Goal: Transaction & Acquisition: Purchase product/service

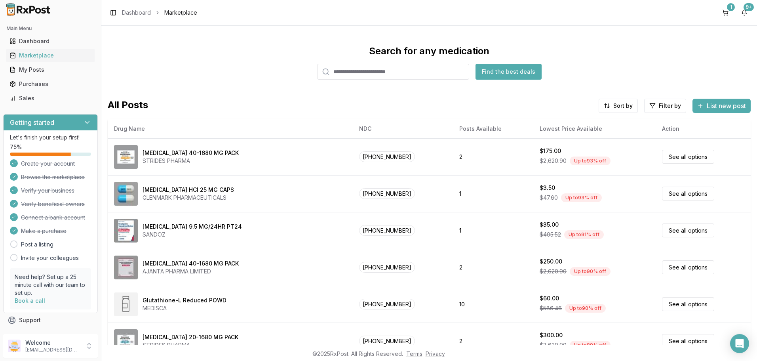
click at [346, 73] on input "search" at bounding box center [393, 72] width 152 height 16
type input "****"
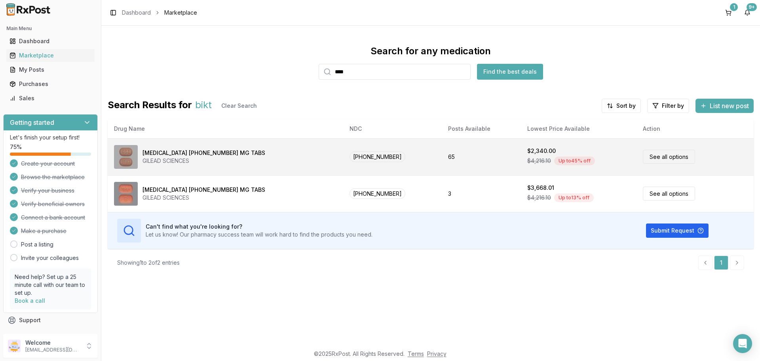
click at [664, 157] on link "See all options" at bounding box center [669, 157] width 52 height 14
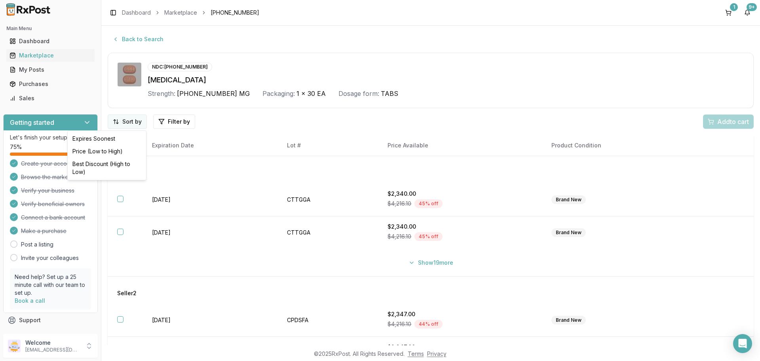
click at [134, 122] on html "Main Menu Dashboard Marketplace My Posts Purchases Sales Getting started Let's …" at bounding box center [380, 180] width 760 height 361
click at [119, 150] on div "Price (Low to High)" at bounding box center [106, 151] width 75 height 13
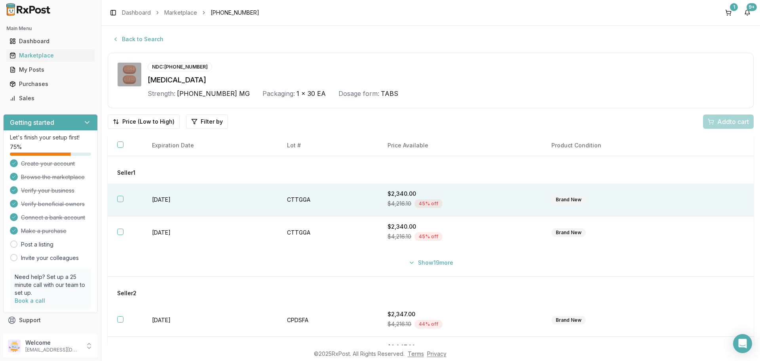
click at [120, 200] on button "button" at bounding box center [120, 199] width 6 height 6
click at [715, 124] on span "Add 1 to cart" at bounding box center [732, 122] width 34 height 10
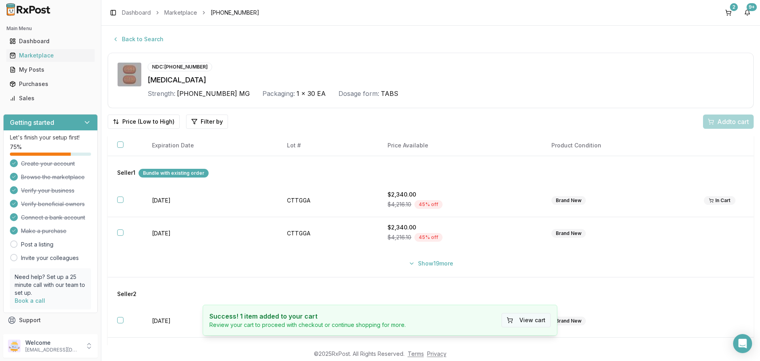
click at [538, 316] on button "View cart" at bounding box center [526, 320] width 49 height 14
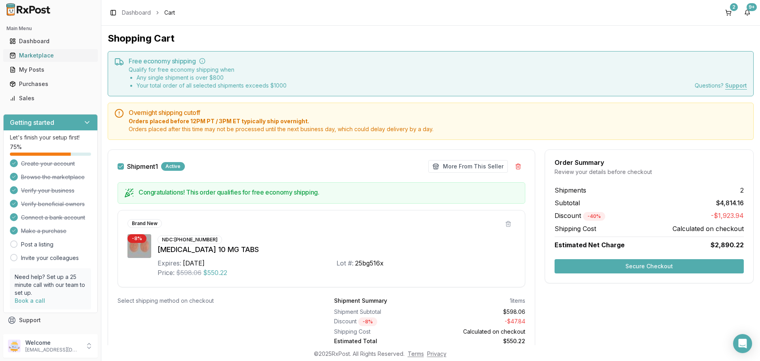
click at [52, 55] on div "Marketplace" at bounding box center [51, 55] width 82 height 8
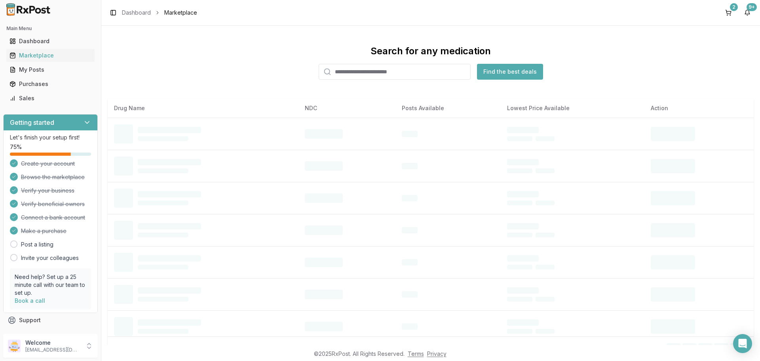
click at [363, 71] on input "search" at bounding box center [395, 72] width 152 height 16
type input "******"
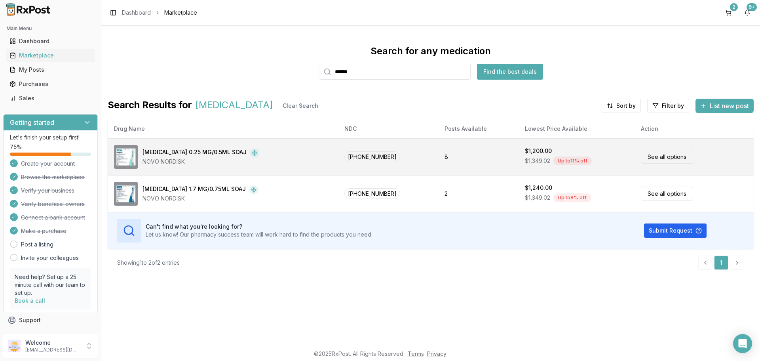
click at [649, 156] on link "See all options" at bounding box center [667, 157] width 52 height 14
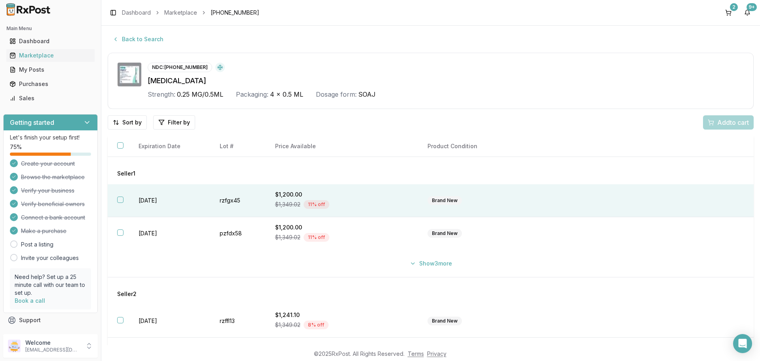
click at [120, 201] on button "button" at bounding box center [120, 199] width 6 height 6
click at [717, 124] on span "Add 1 to cart" at bounding box center [732, 123] width 34 height 10
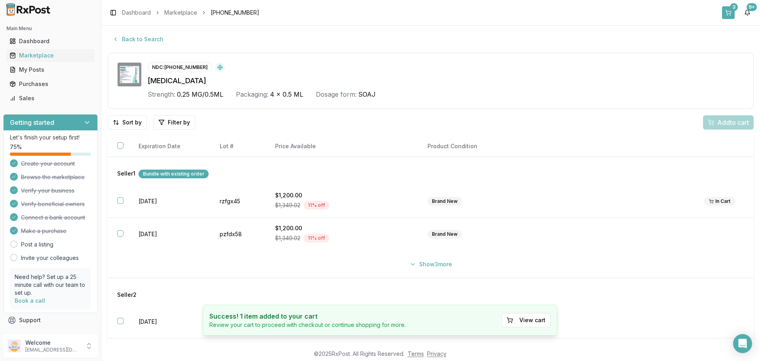
click at [728, 11] on button "3" at bounding box center [728, 12] width 13 height 13
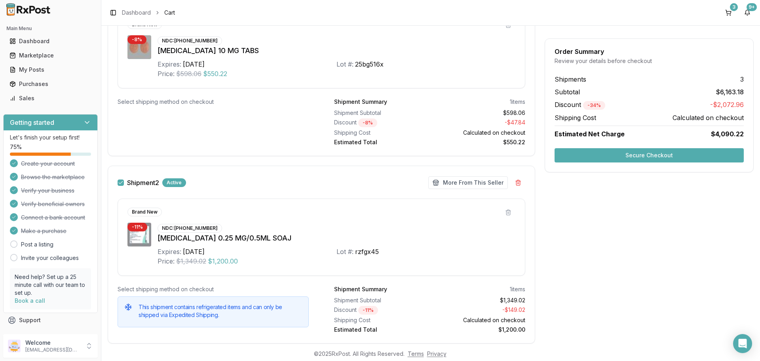
scroll to position [197, 0]
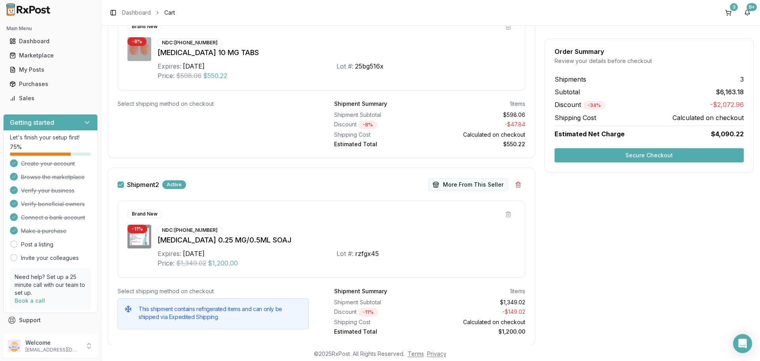
click at [471, 184] on button "More From This Seller" at bounding box center [468, 184] width 80 height 13
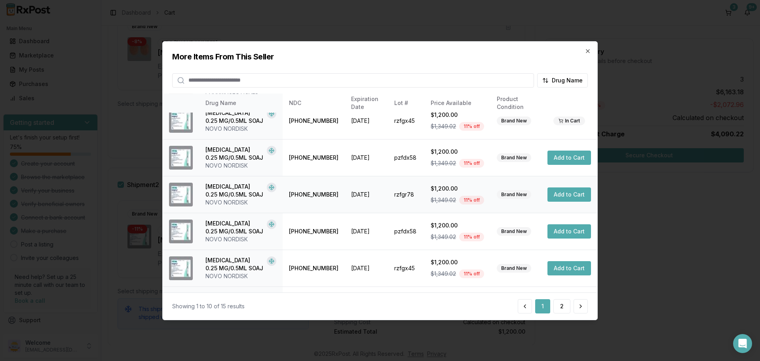
scroll to position [188, 0]
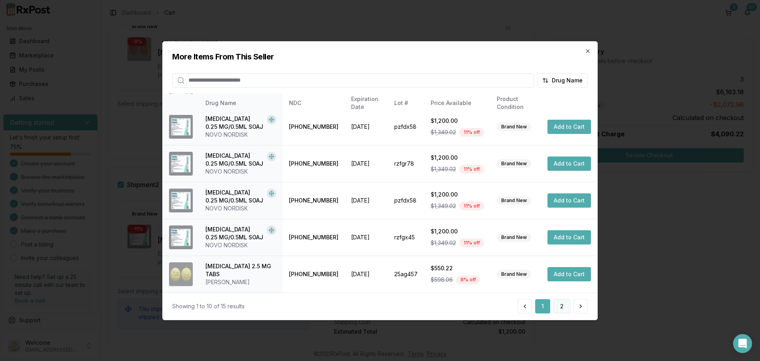
click at [563, 306] on button "2" at bounding box center [562, 306] width 17 height 14
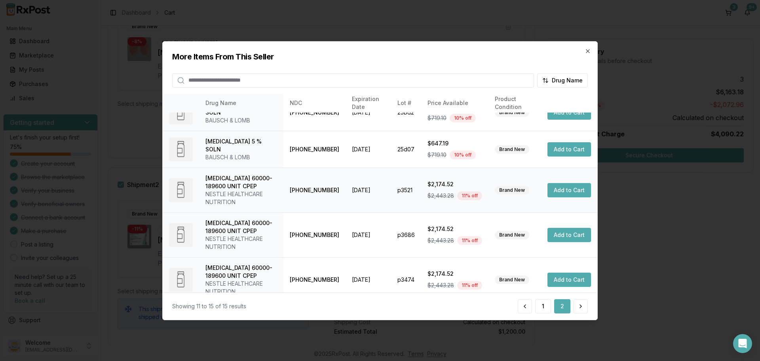
scroll to position [28, 0]
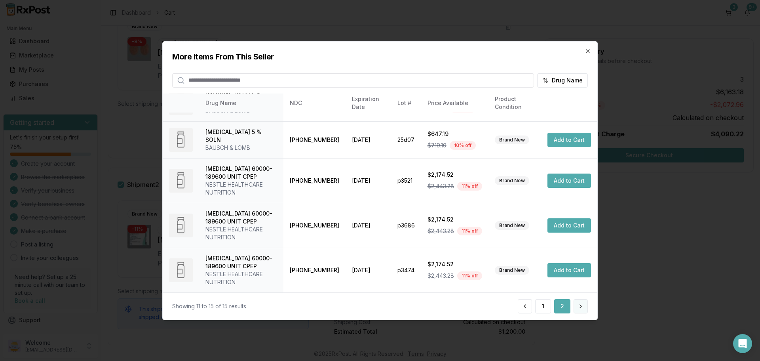
click at [582, 309] on button at bounding box center [581, 306] width 14 height 14
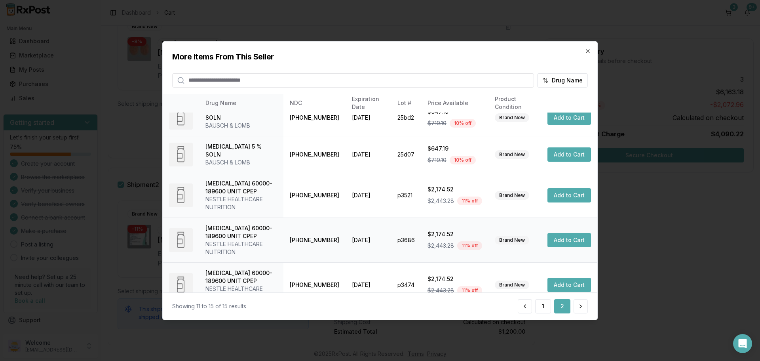
scroll to position [0, 0]
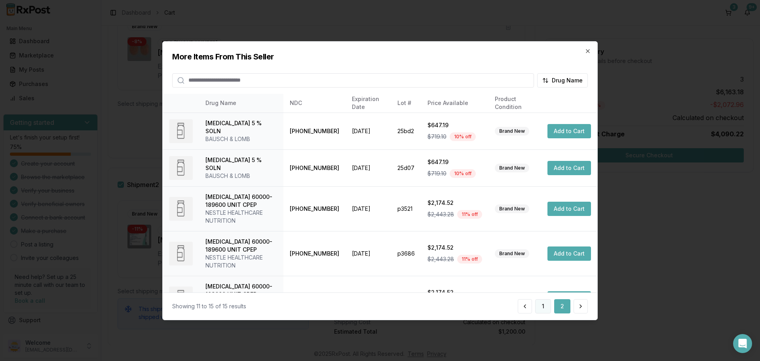
click at [543, 305] on button "1" at bounding box center [543, 306] width 16 height 14
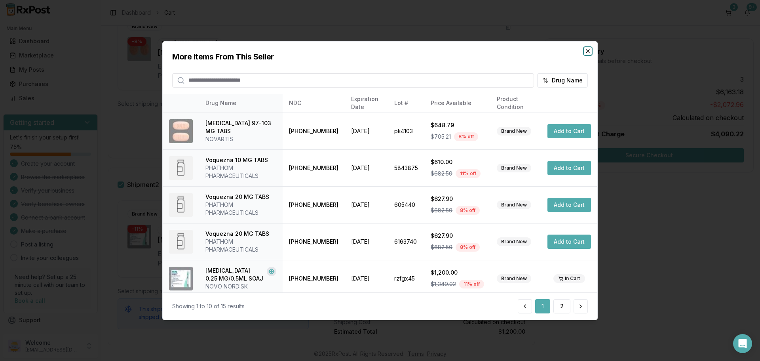
click at [588, 53] on icon "button" at bounding box center [588, 51] width 6 height 6
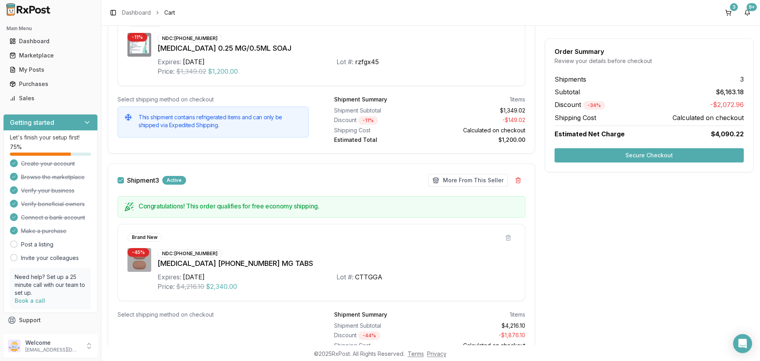
scroll to position [434, 0]
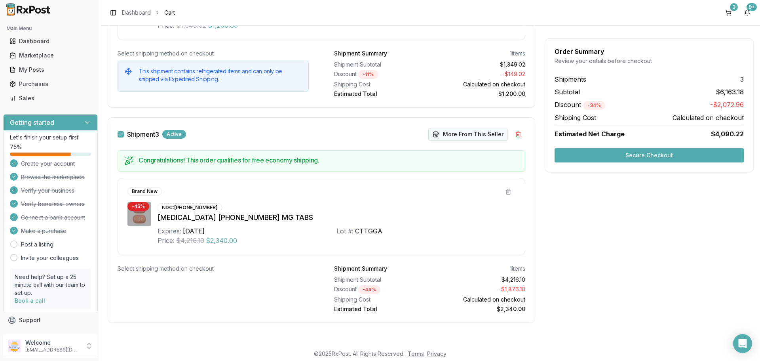
click at [455, 132] on button "More From This Seller" at bounding box center [468, 134] width 80 height 13
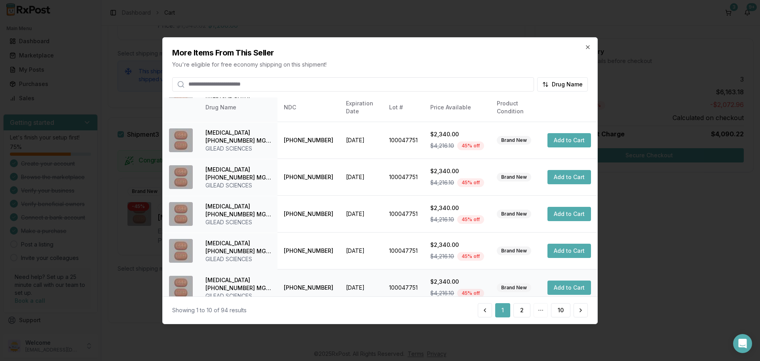
scroll to position [188, 0]
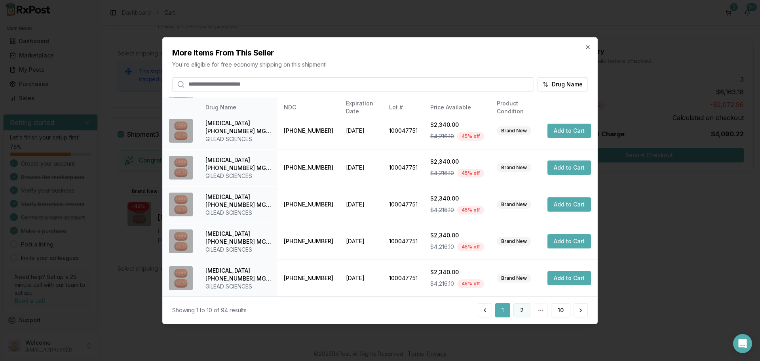
click at [523, 313] on button "2" at bounding box center [522, 310] width 17 height 14
click at [521, 309] on button "3" at bounding box center [522, 310] width 17 height 14
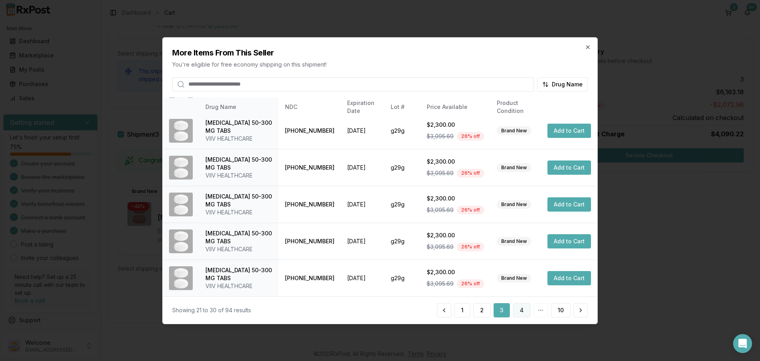
click at [519, 309] on button "4" at bounding box center [521, 310] width 17 height 14
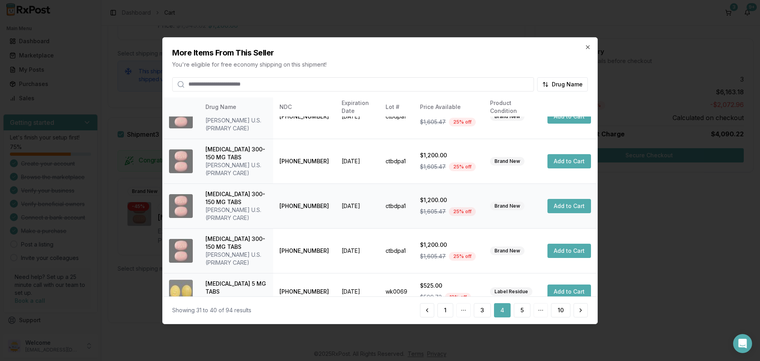
scroll to position [236, 0]
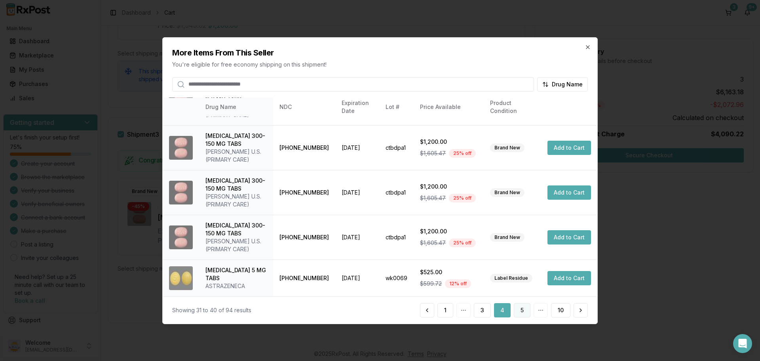
click at [523, 312] on button "5" at bounding box center [522, 310] width 17 height 14
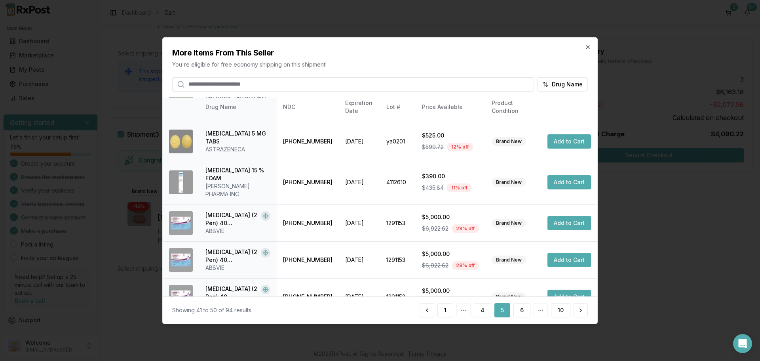
scroll to position [188, 0]
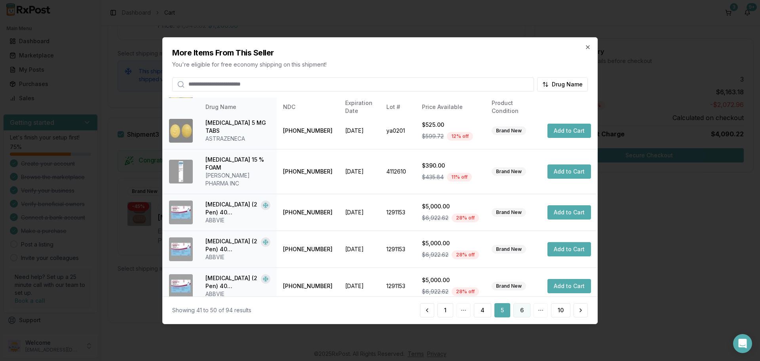
click at [520, 309] on button "6" at bounding box center [522, 310] width 17 height 14
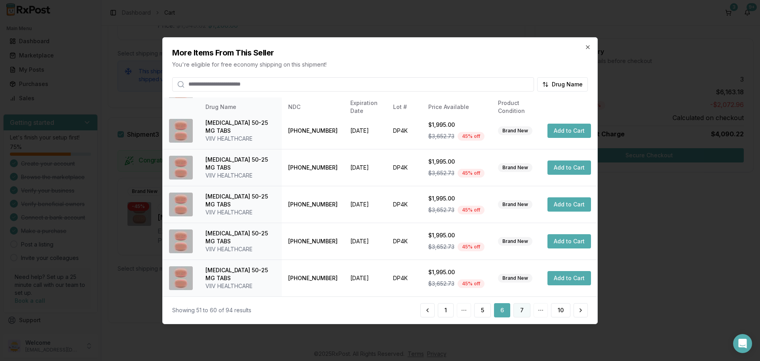
click at [525, 310] on button "7" at bounding box center [522, 310] width 17 height 14
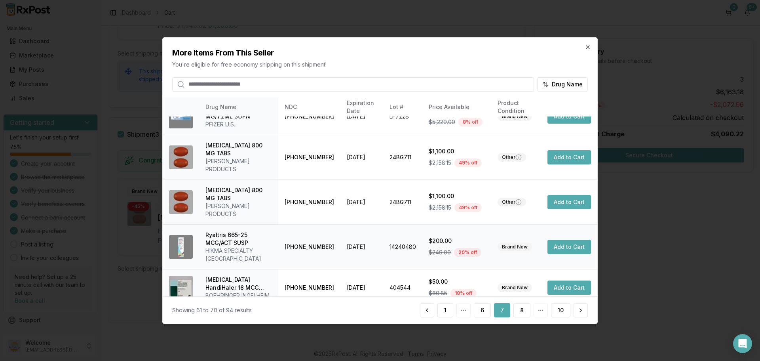
scroll to position [204, 0]
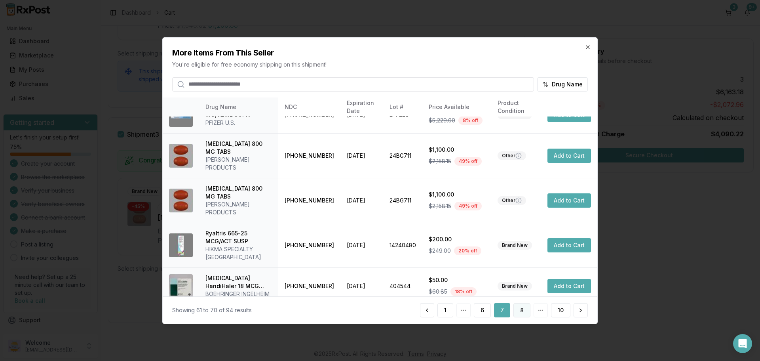
click at [519, 309] on button "8" at bounding box center [522, 310] width 17 height 14
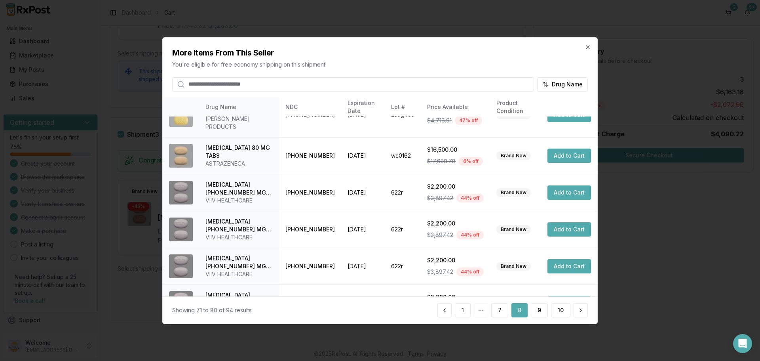
scroll to position [188, 0]
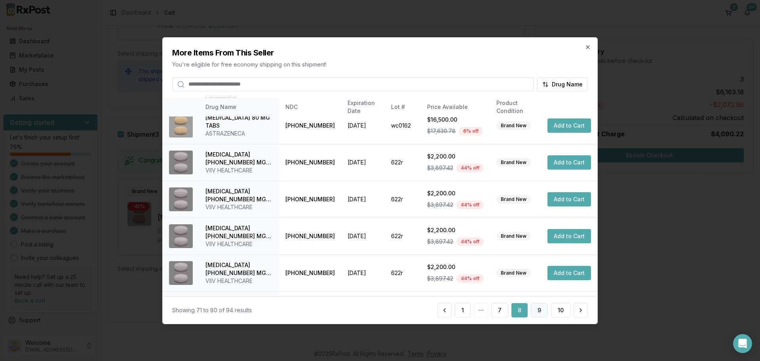
click at [534, 311] on button "9" at bounding box center [539, 310] width 17 height 14
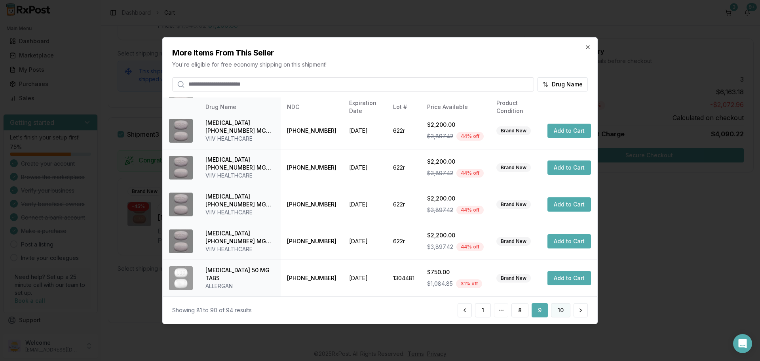
click at [553, 312] on button "10" at bounding box center [560, 310] width 19 height 14
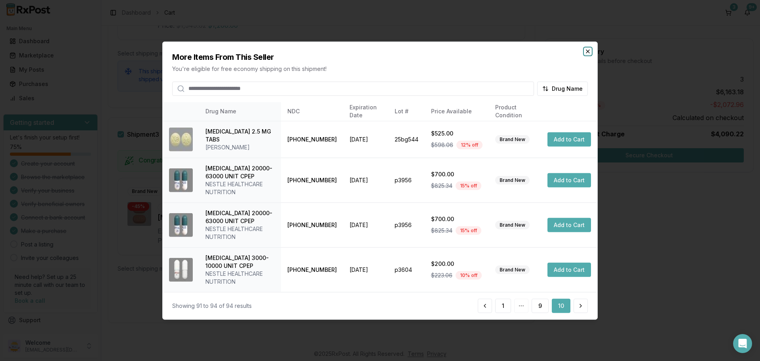
click at [588, 53] on icon "button" at bounding box center [588, 51] width 6 height 6
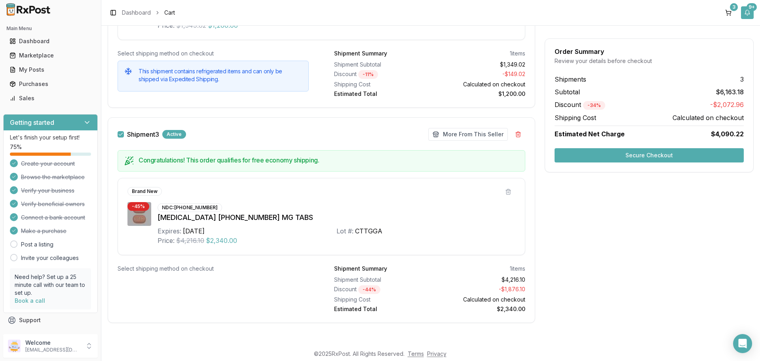
click at [750, 12] on button "9+" at bounding box center [747, 12] width 13 height 13
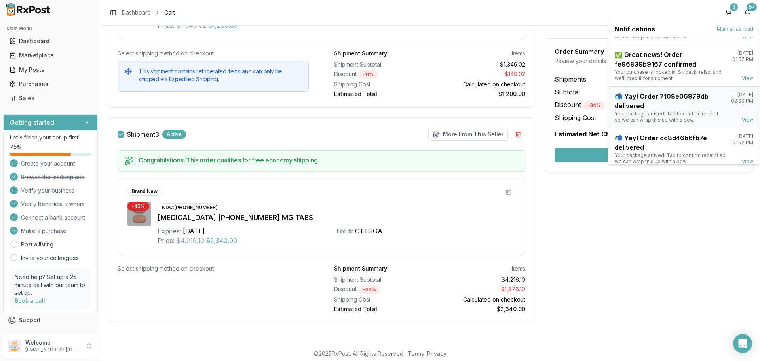
scroll to position [187, 0]
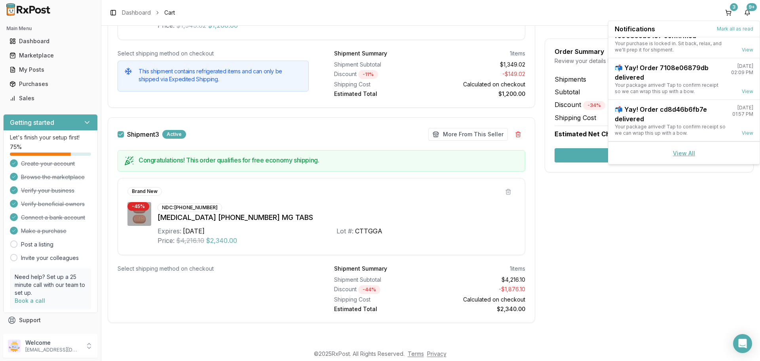
click at [680, 153] on link "View All" at bounding box center [684, 153] width 22 height 7
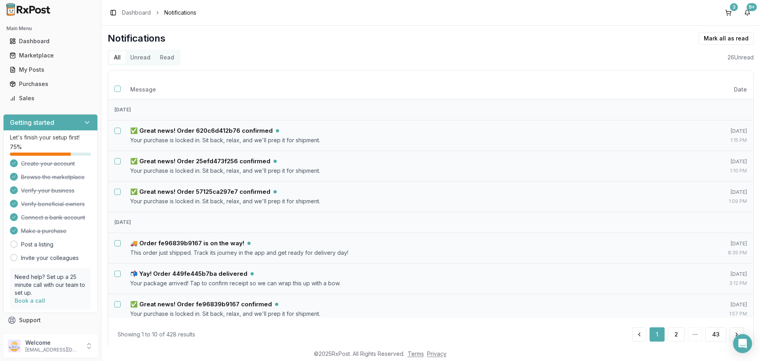
click at [144, 59] on button "Unread" at bounding box center [141, 57] width 30 height 13
click at [118, 130] on button "Select notification: ✅ Great news! Order 620c6d412b76 confirmed" at bounding box center [117, 130] width 6 height 6
click at [115, 161] on button "Select notification: ✅ Great news! Order 25efd473f256 confirmed" at bounding box center [117, 161] width 6 height 6
click at [116, 192] on button "Select notification: ✅ Great news! Order 57125ca297e7 confirmed" at bounding box center [117, 191] width 6 height 6
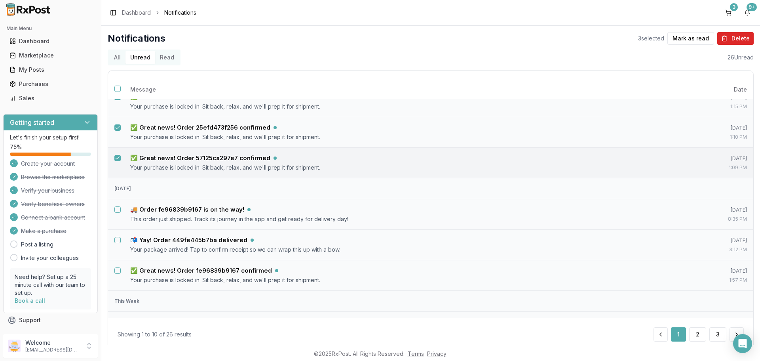
scroll to position [79, 0]
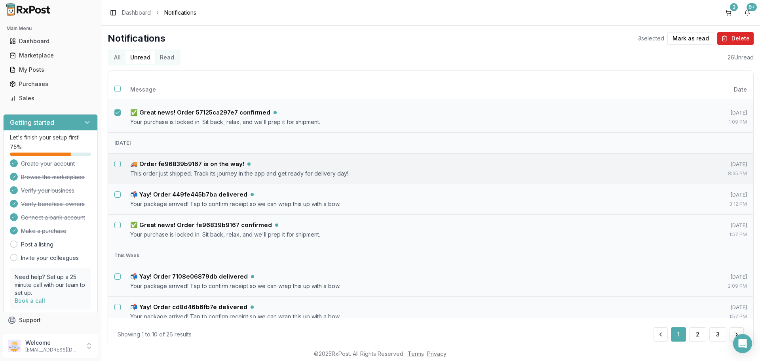
click at [117, 165] on button "Select notification: 🚚 Order fe96839b9167 is on the way!" at bounding box center [117, 164] width 6 height 6
click at [118, 225] on button "Select notification: ✅ Great news! Order fe96839b9167 confirmed" at bounding box center [117, 225] width 6 height 6
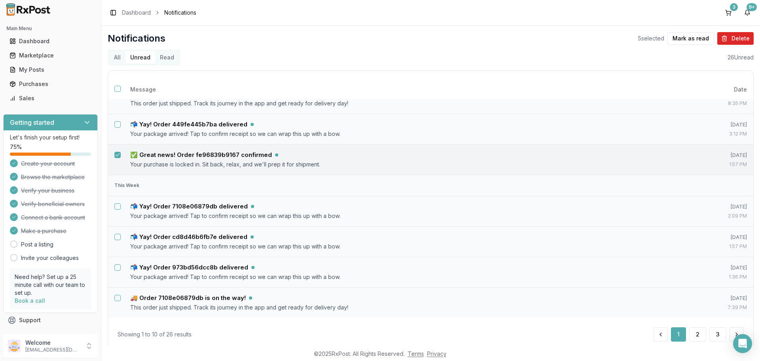
scroll to position [19, 0]
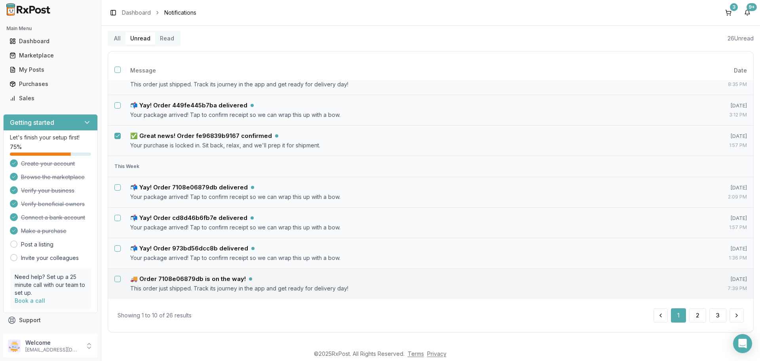
click at [118, 278] on button "Select notification: 🚚 Order 7108e06879db is on the way!" at bounding box center [117, 279] width 6 height 6
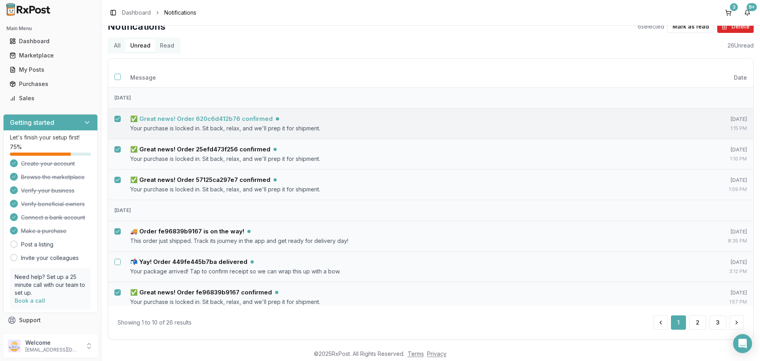
scroll to position [0, 0]
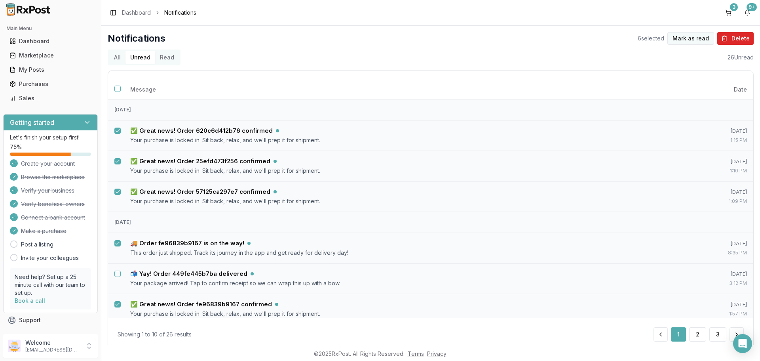
click at [683, 38] on button "Mark as read" at bounding box center [691, 38] width 47 height 13
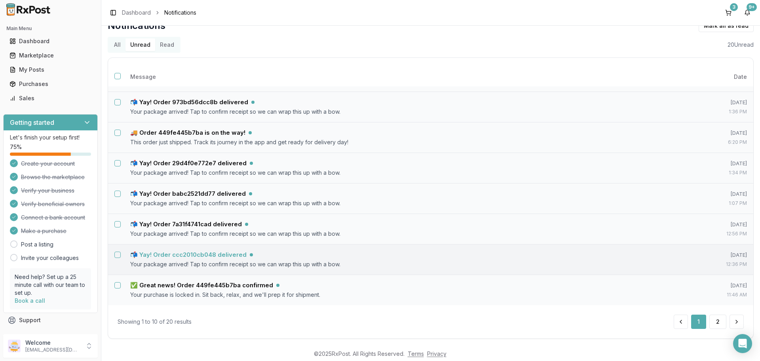
scroll to position [19, 0]
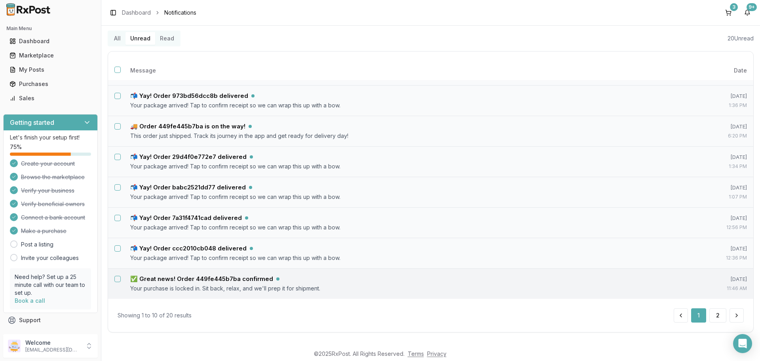
click at [118, 279] on button "Select notification: ✅ Great news! Order 449fe445b7ba confirmed" at bounding box center [117, 279] width 6 height 6
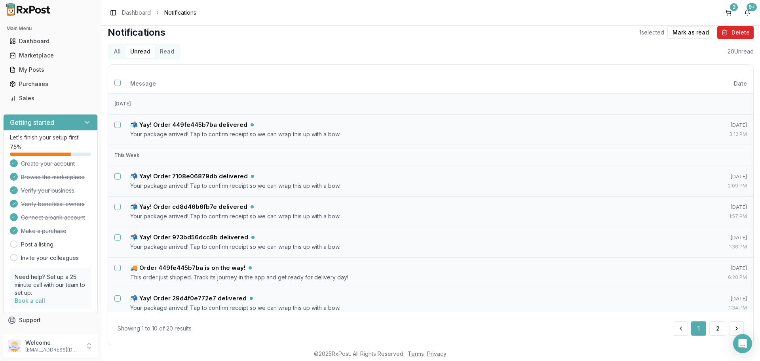
scroll to position [0, 0]
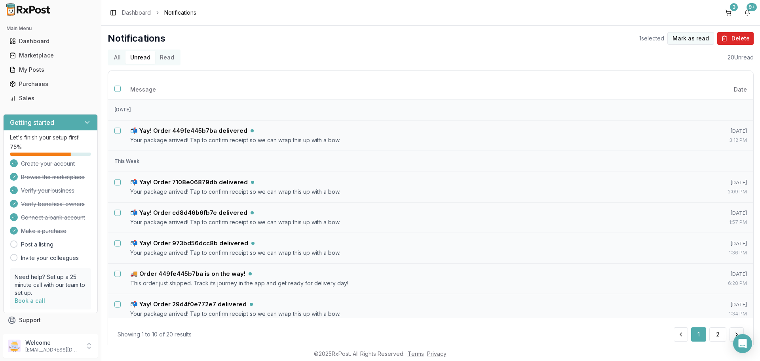
click at [700, 40] on button "Mark as read" at bounding box center [691, 38] width 47 height 13
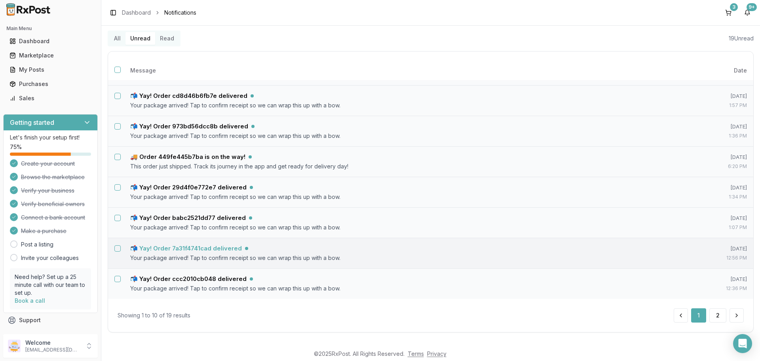
scroll to position [89, 0]
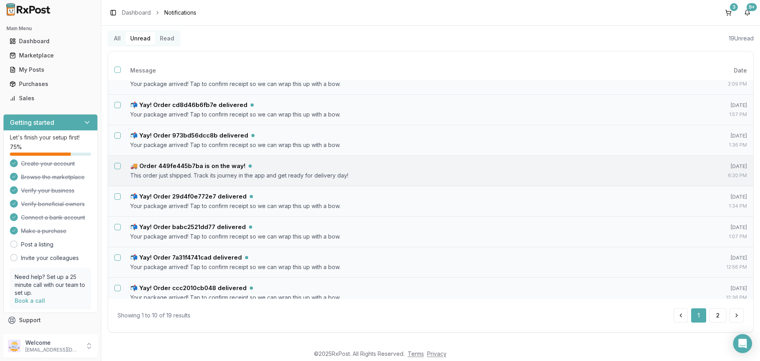
click at [118, 164] on button "Select notification: 🚚 Order 449fe445b7ba is on the way!" at bounding box center [117, 166] width 6 height 6
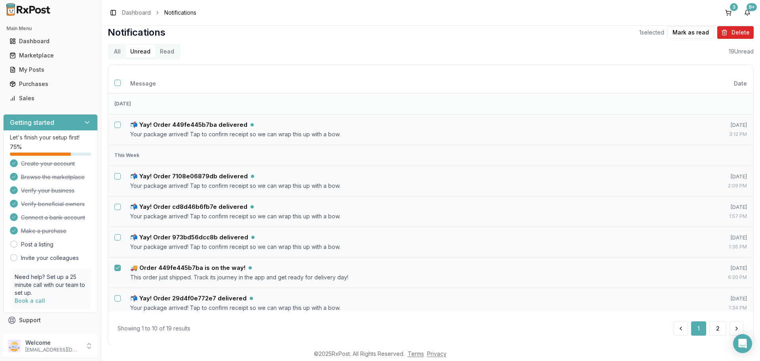
scroll to position [0, 0]
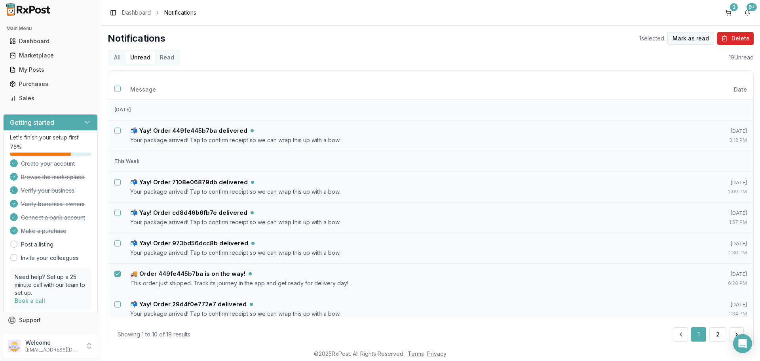
click at [694, 39] on button "Mark as read" at bounding box center [691, 38] width 47 height 13
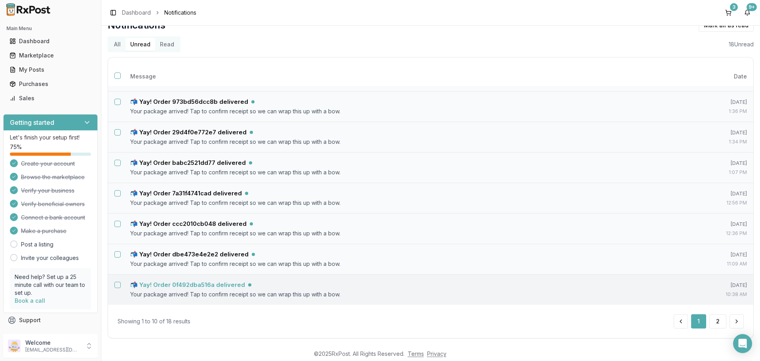
scroll to position [19, 0]
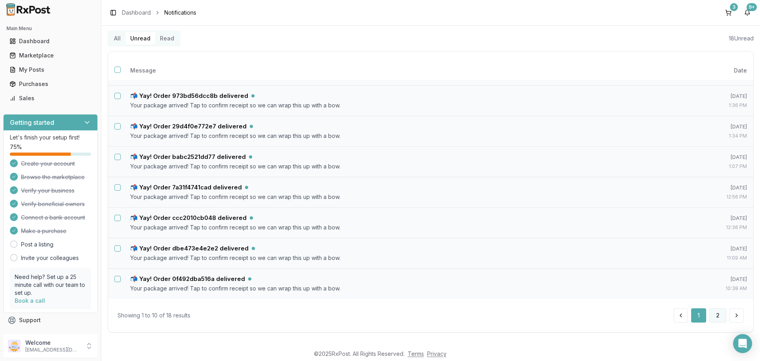
click at [715, 316] on button "2" at bounding box center [718, 315] width 17 height 14
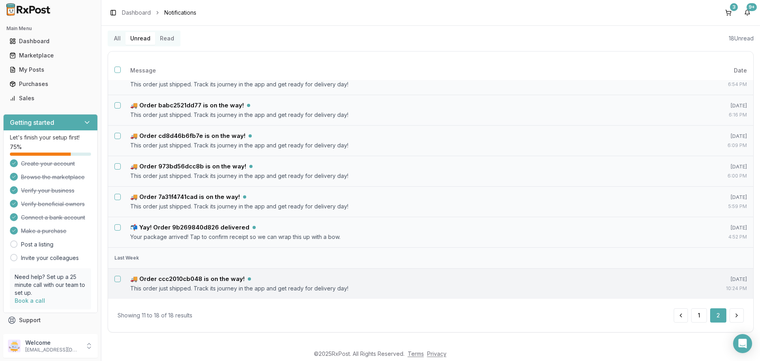
click at [118, 278] on button "Select notification: 🚚 Order ccc2010cb048 is on the way!" at bounding box center [117, 279] width 6 height 6
click at [115, 226] on button "Select notification: 📬 Yay! Order 9b269840d826 delivered" at bounding box center [117, 227] width 6 height 6
click at [121, 199] on td at bounding box center [116, 196] width 16 height 19
click at [118, 166] on button "Select notification: 🚚 Order 973bd56dcc8b is on the way!" at bounding box center [117, 166] width 6 height 6
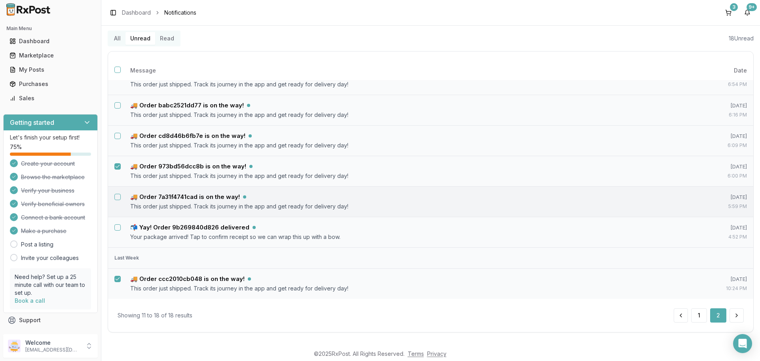
click at [117, 198] on button "Select notification: 🚚 Order 7a31f4741cad is on the way!" at bounding box center [117, 197] width 6 height 6
click at [118, 137] on button "Select notification: 🚚 Order cd8d46b6fb7e is on the way!" at bounding box center [117, 136] width 6 height 6
click at [115, 103] on button "Select notification: 🚚 Order babc2521dd77 is on the way!" at bounding box center [117, 105] width 6 height 6
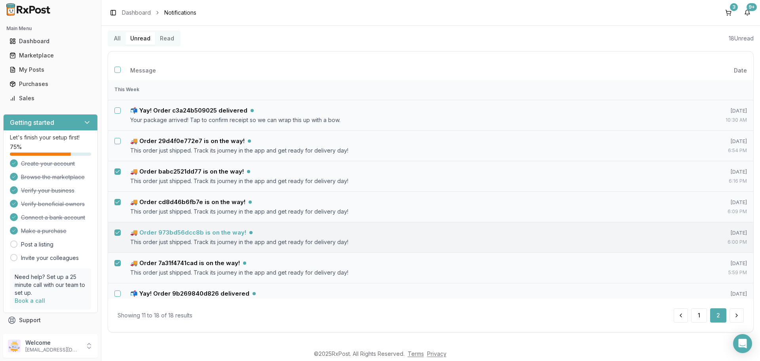
scroll to position [0, 0]
click at [118, 142] on button "Select notification: 🚚 Order 29d4f0e772e7 is on the way!" at bounding box center [117, 142] width 6 height 6
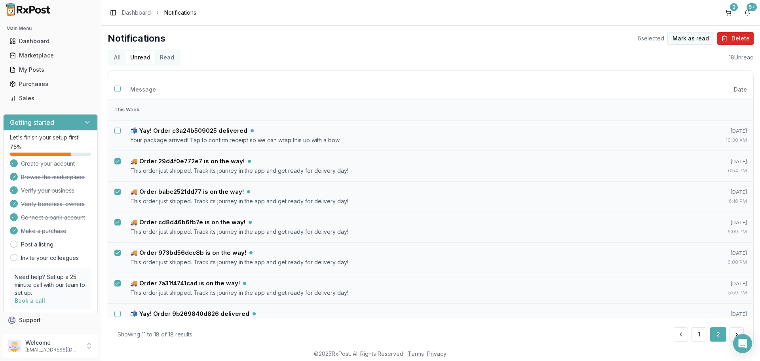
click at [694, 40] on button "Mark as read" at bounding box center [691, 38] width 47 height 13
